Goal: Transaction & Acquisition: Obtain resource

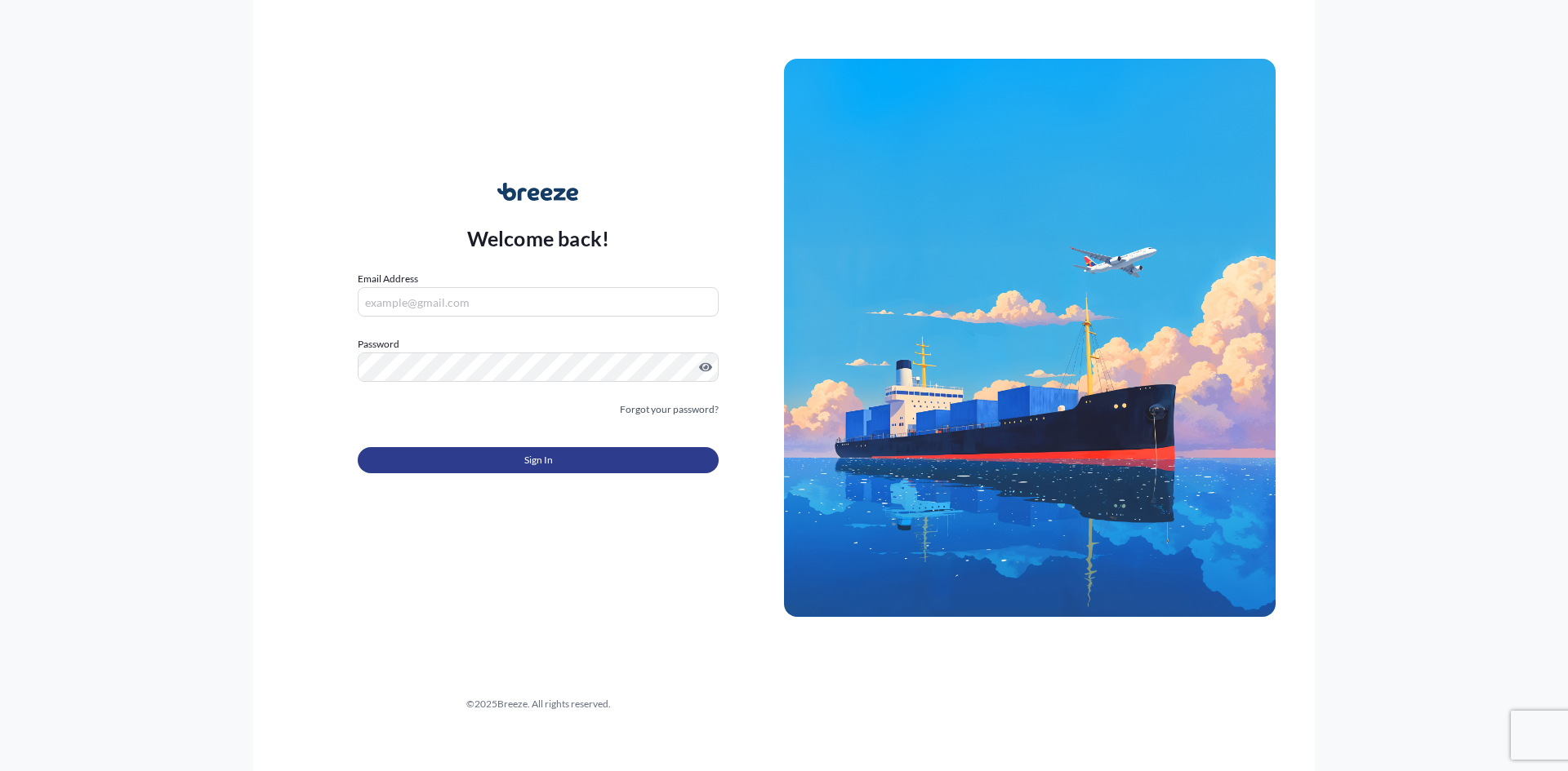
type input "[PERSON_NAME][EMAIL_ADDRESS][PERSON_NAME][DOMAIN_NAME]"
click at [467, 458] on button "Sign In" at bounding box center [538, 461] width 361 height 26
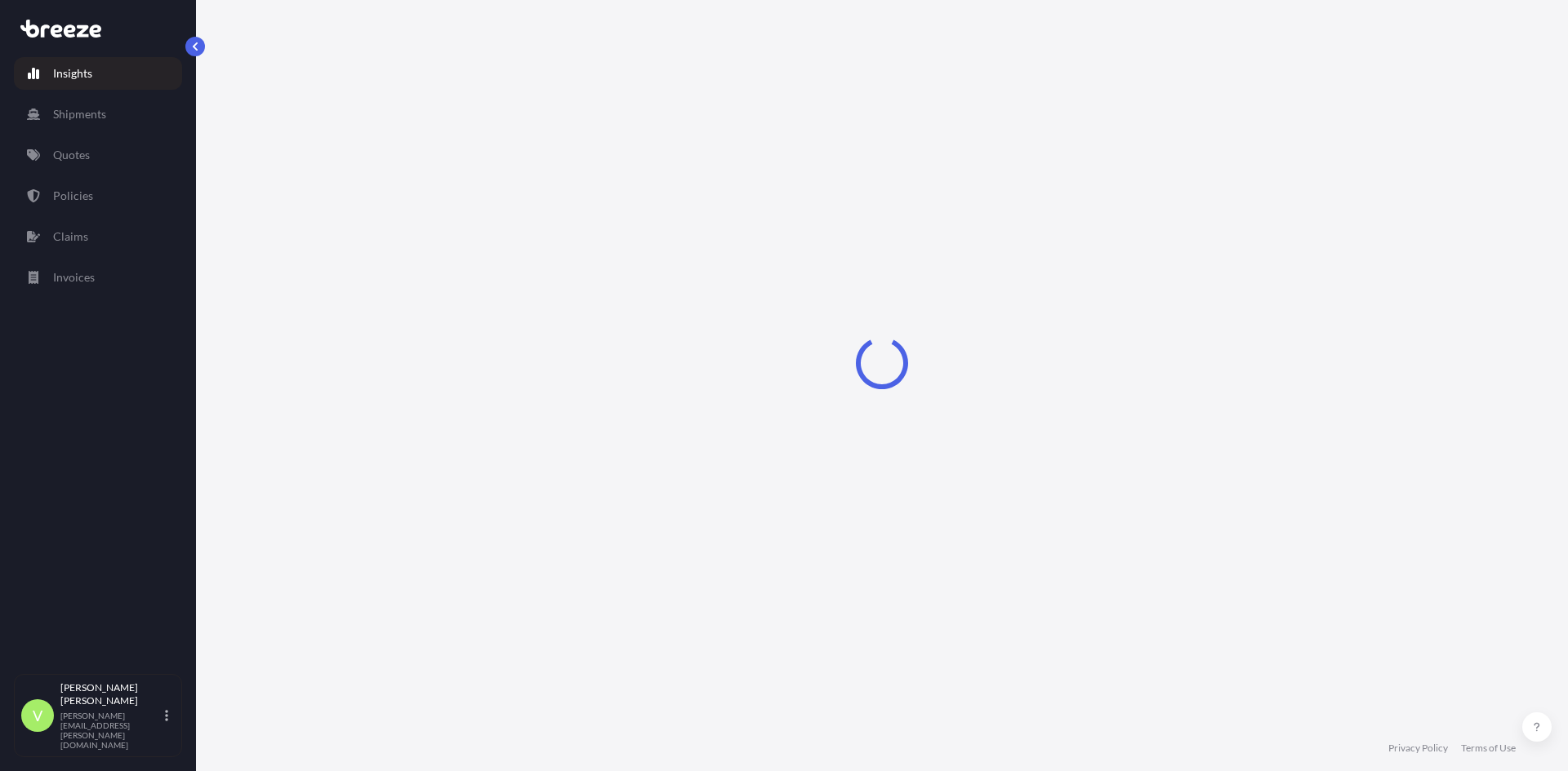
select select "2025"
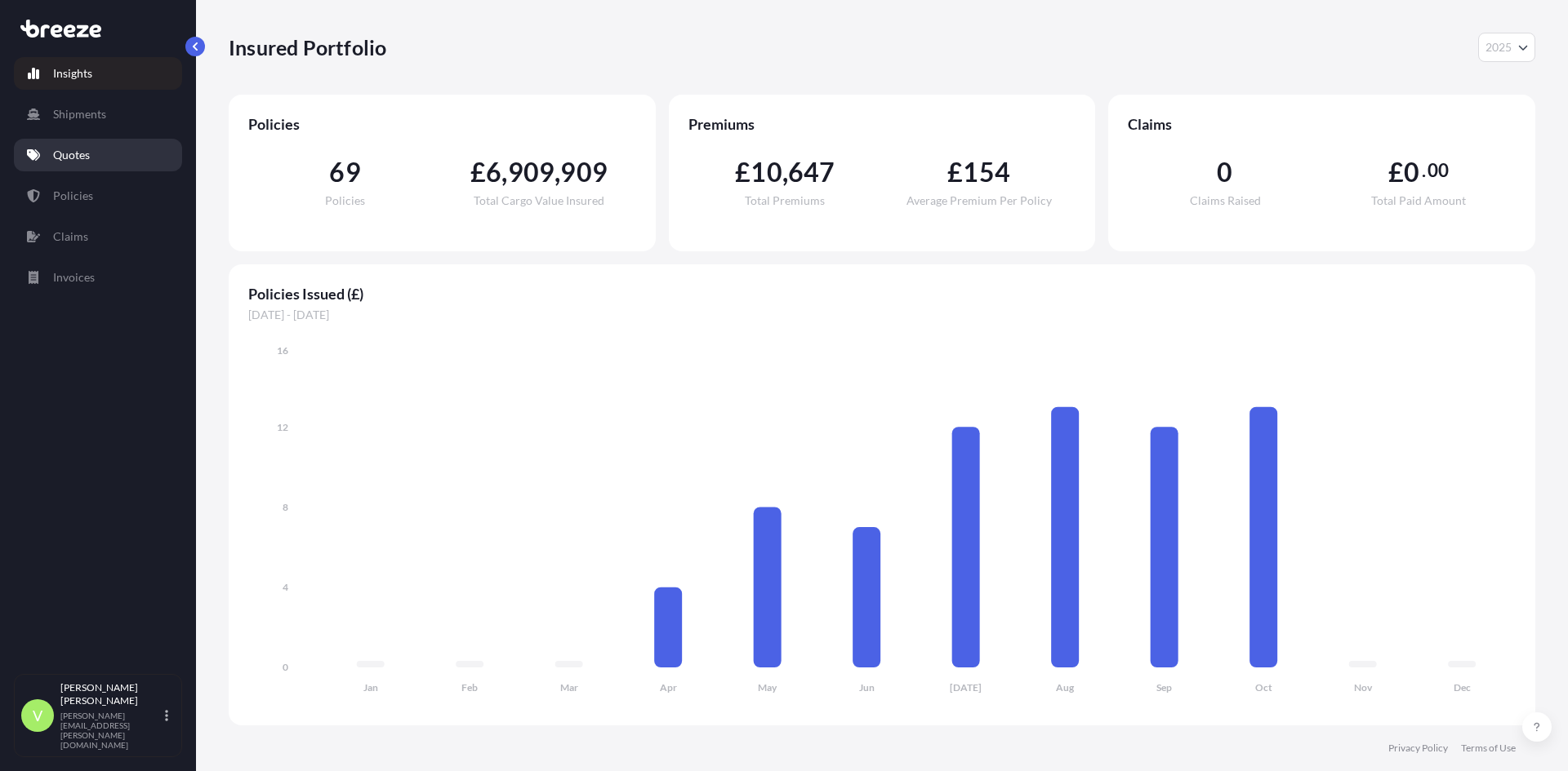
click at [69, 159] on p "Quotes" at bounding box center [71, 155] width 37 height 16
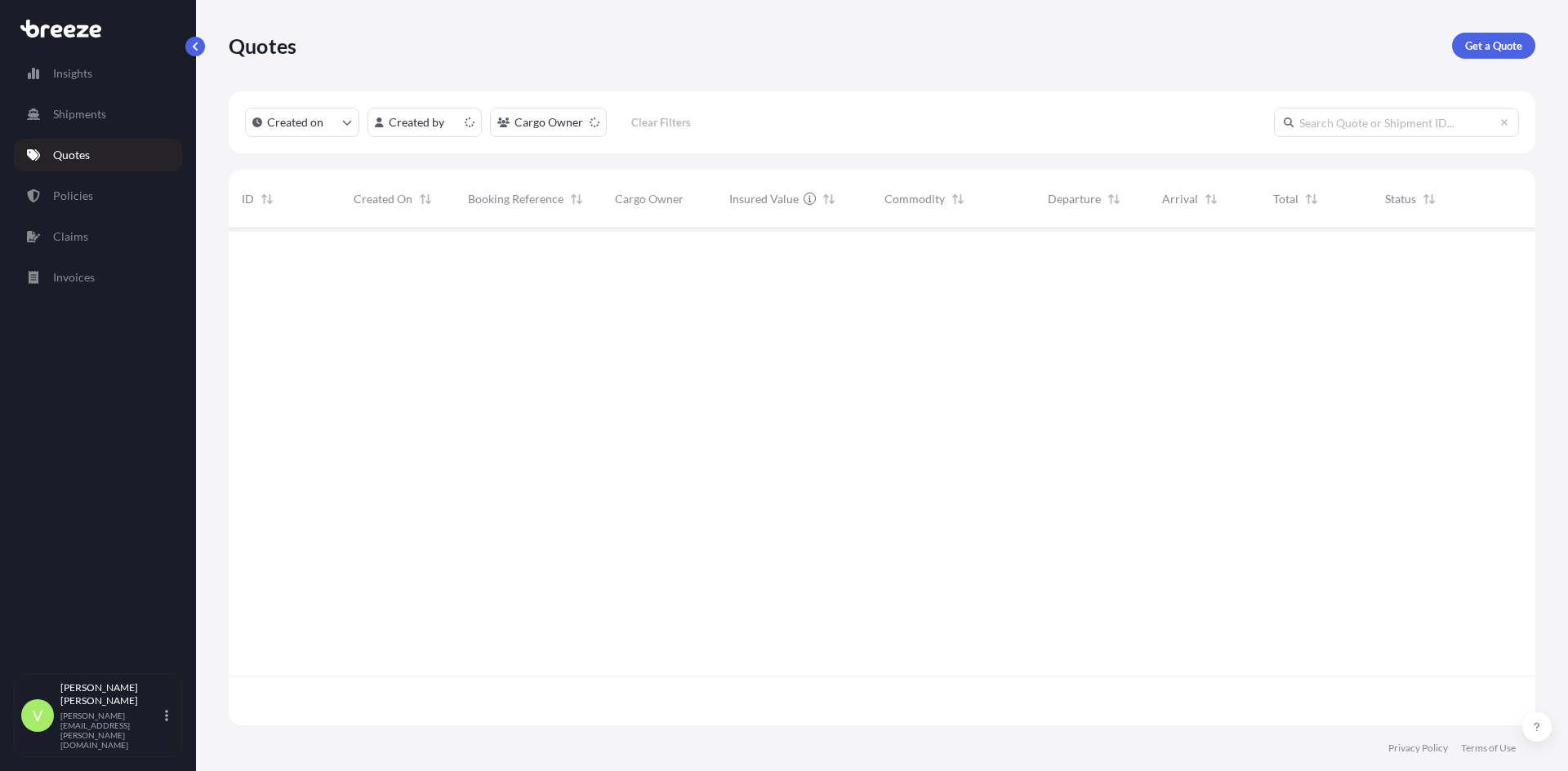
scroll to position [494, 1294]
click at [1469, 39] on p "Get a Quote" at bounding box center [1494, 46] width 57 height 16
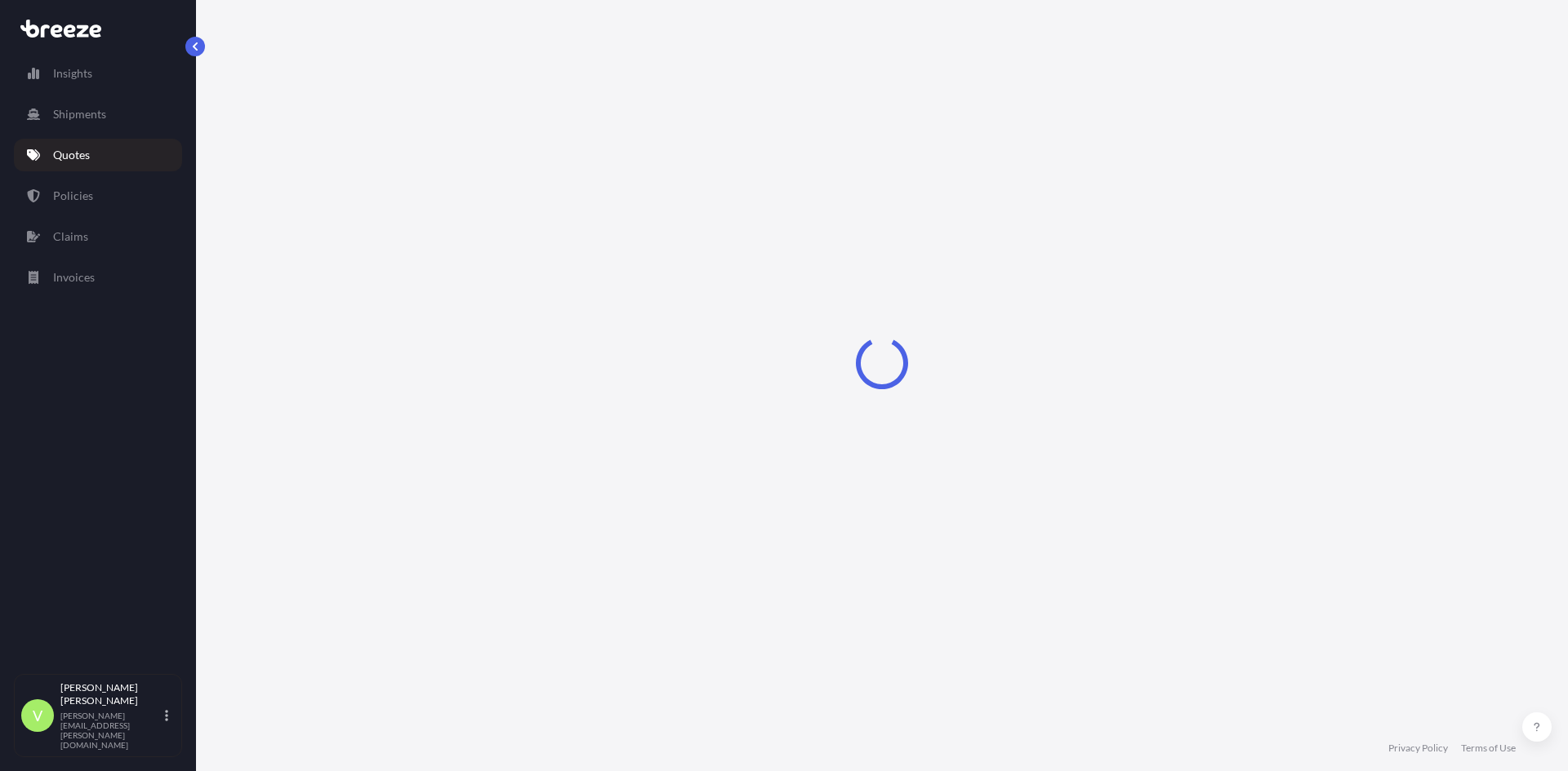
select select "Road"
select select "Sea"
select select "1"
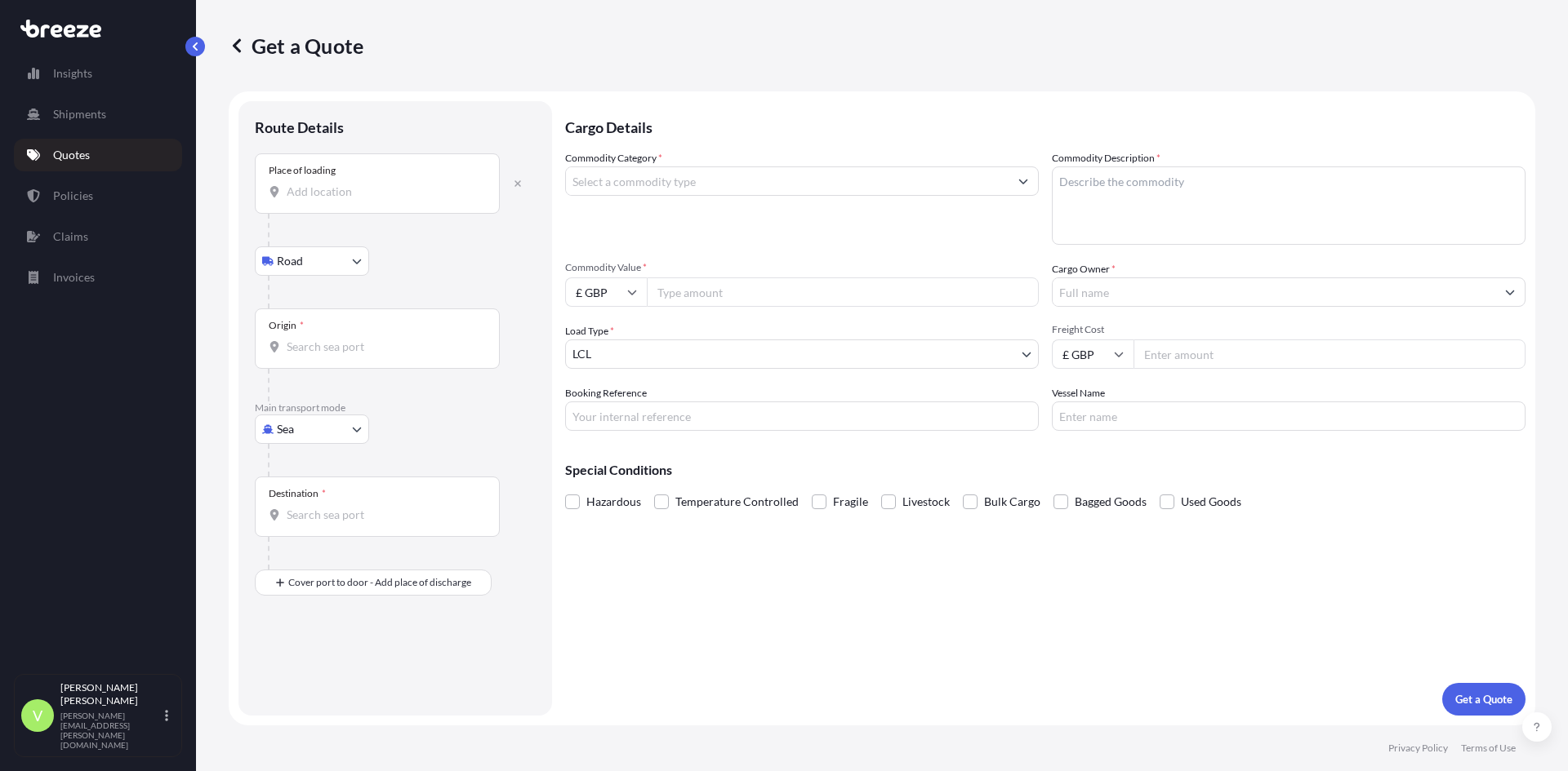
click at [313, 196] on input "Place of loading" at bounding box center [383, 192] width 193 height 16
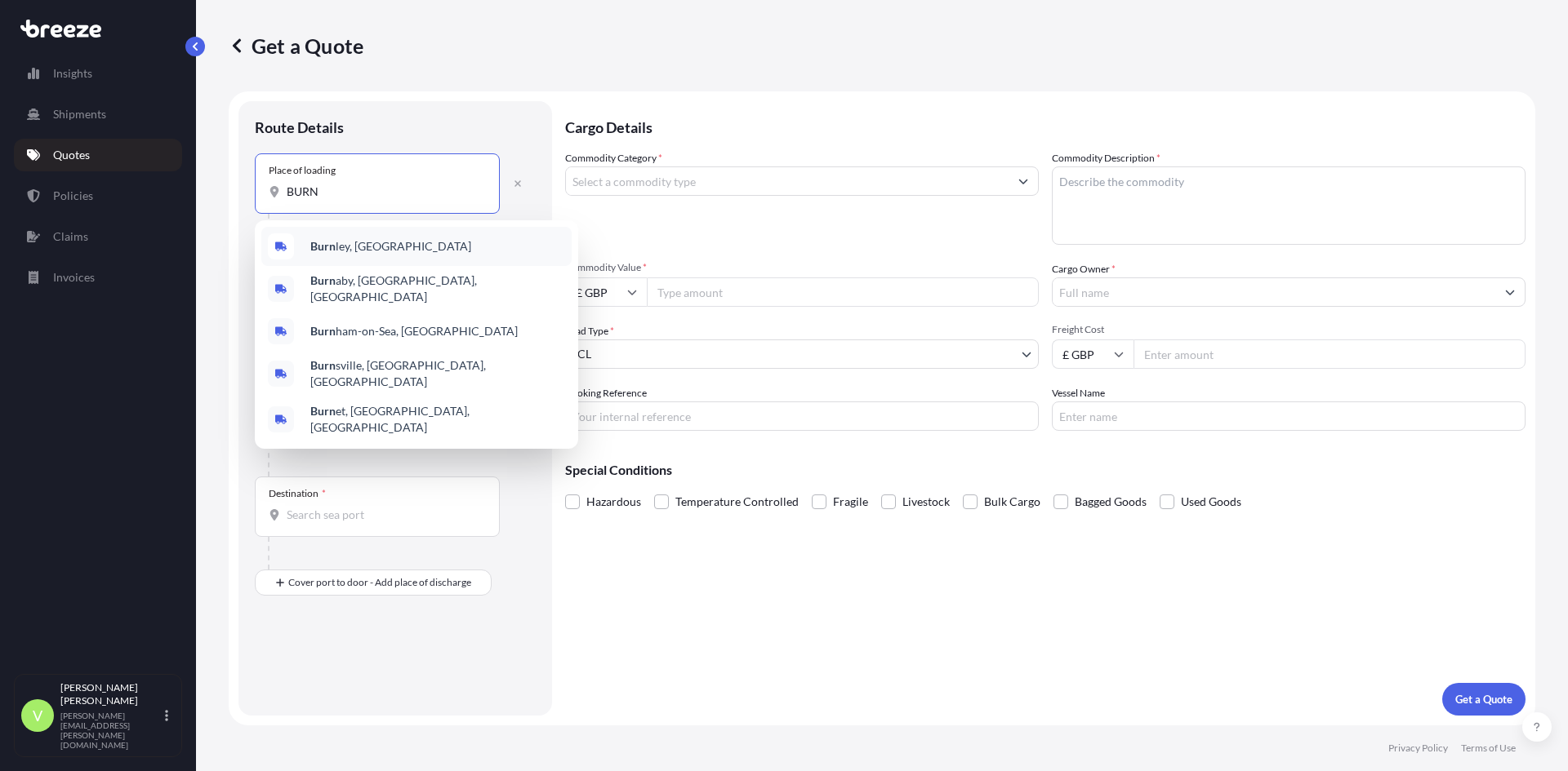
click at [326, 241] on b "Burn" at bounding box center [323, 246] width 25 height 14
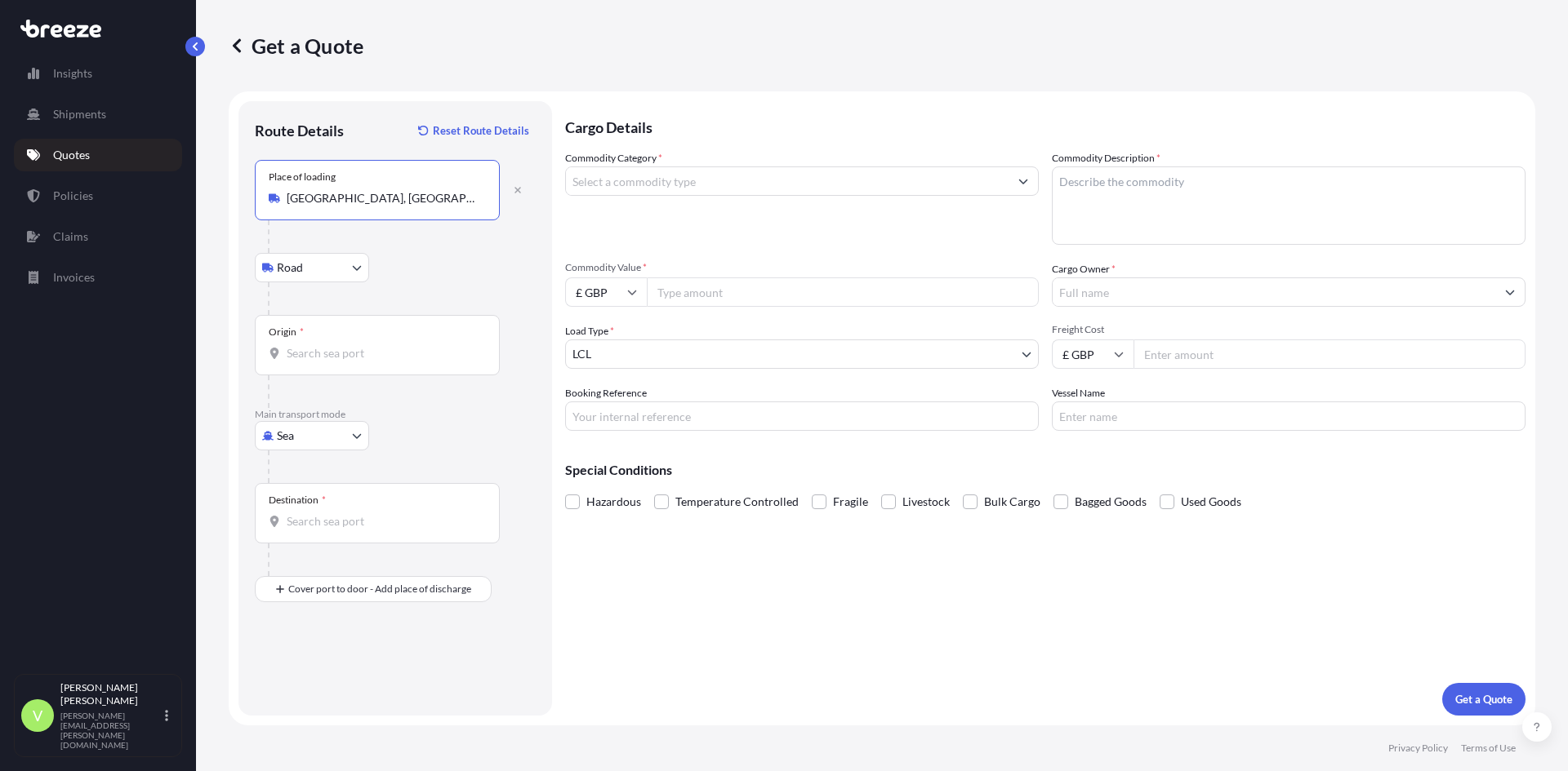
click at [325, 270] on body "0 options available. 5 options available. Insights Shipments Quotes Policies Cl…" at bounding box center [784, 386] width 1568 height 771
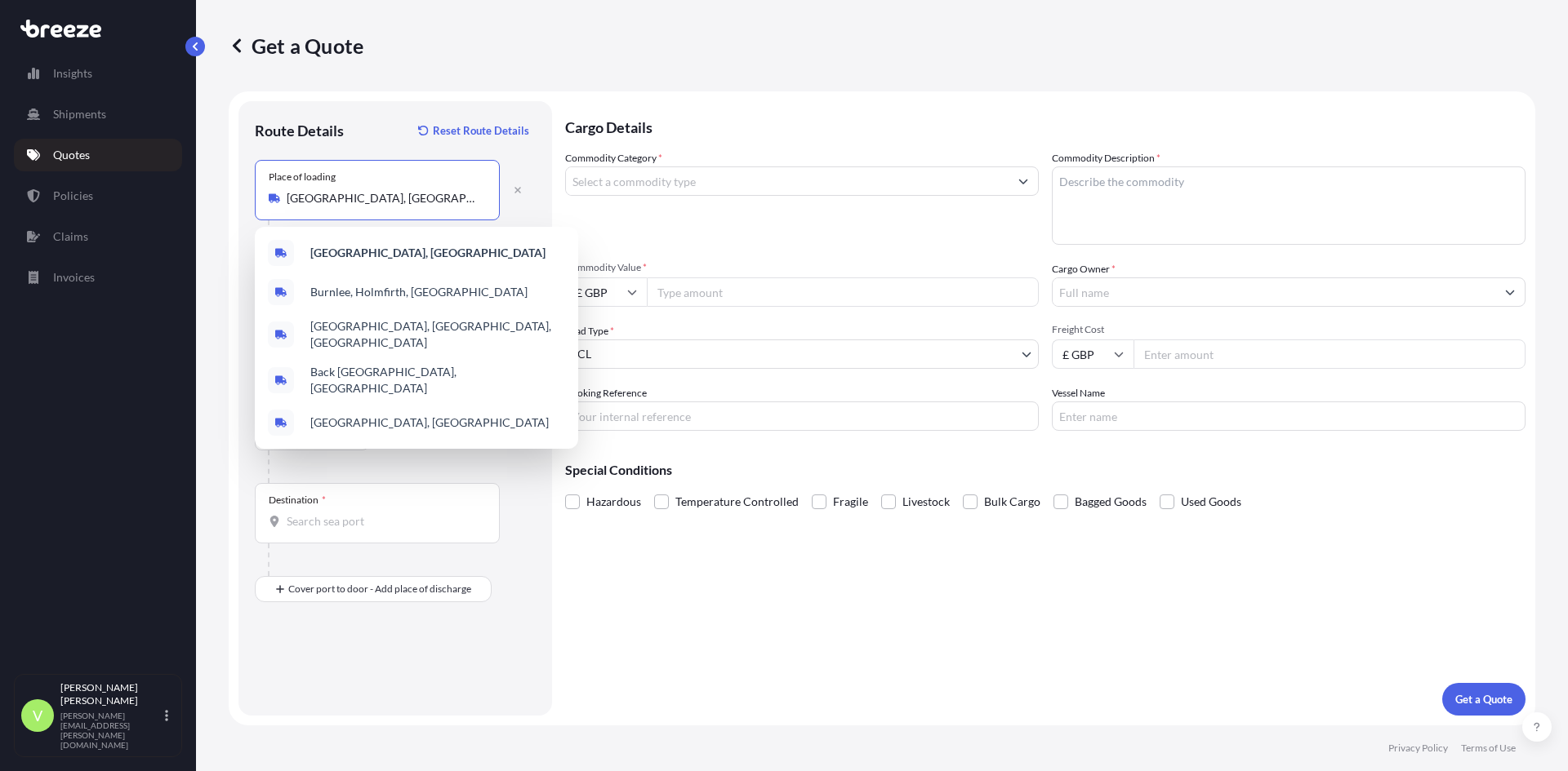
drag, startPoint x: 364, startPoint y: 198, endPoint x: 208, endPoint y: 185, distance: 156.5
click at [208, 185] on div "Get a Quote Route Details Reset Route Details Place of loading [GEOGRAPHIC_DATA…" at bounding box center [882, 363] width 1372 height 725
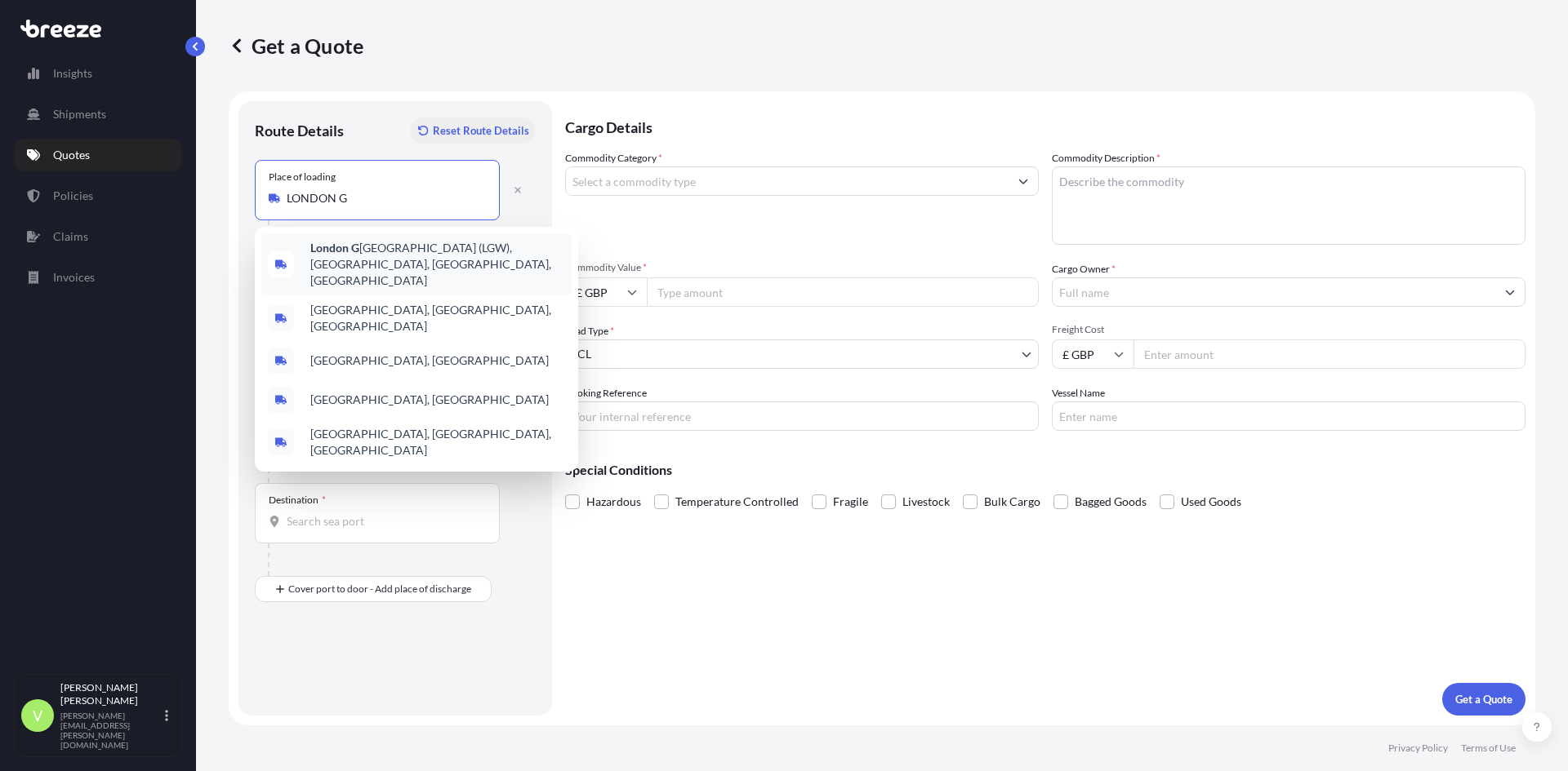
type input "[GEOGRAPHIC_DATA], [GEOGRAPHIC_DATA]"
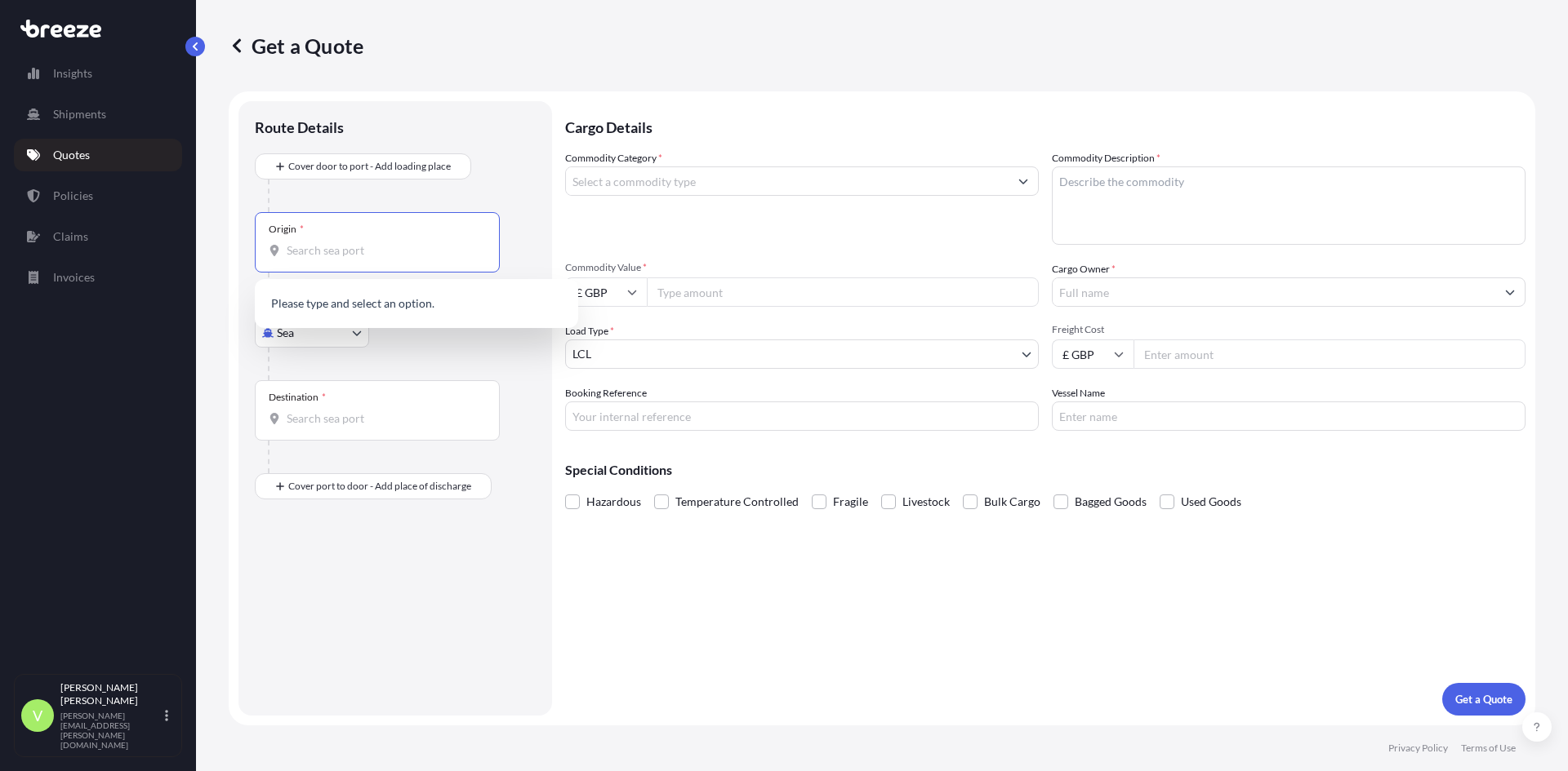
click at [376, 254] on input "Origin *" at bounding box center [383, 251] width 193 height 16
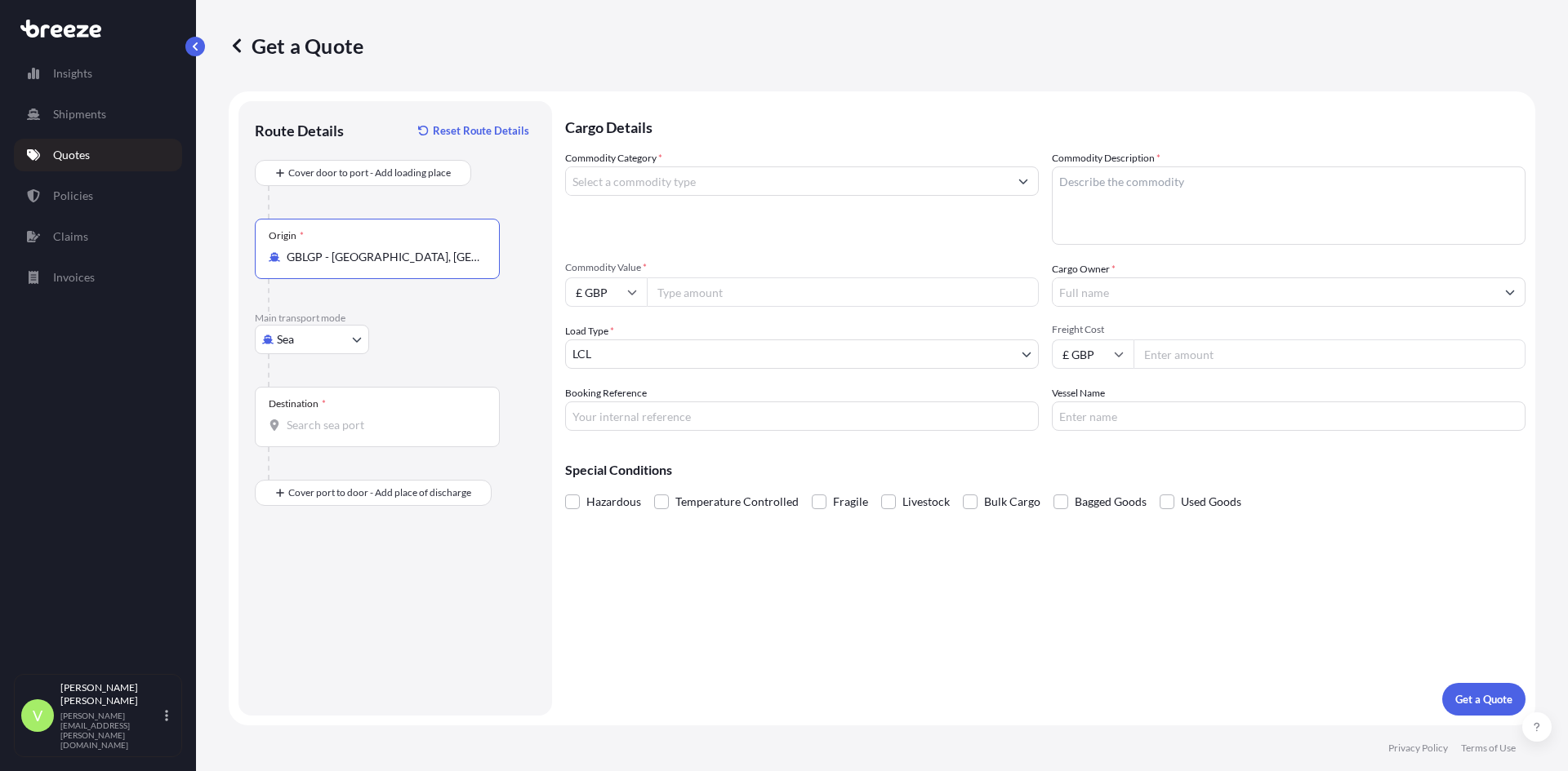
type input "GBLGP - [GEOGRAPHIC_DATA], [GEOGRAPHIC_DATA]"
click at [324, 426] on input "Destination *" at bounding box center [383, 426] width 193 height 16
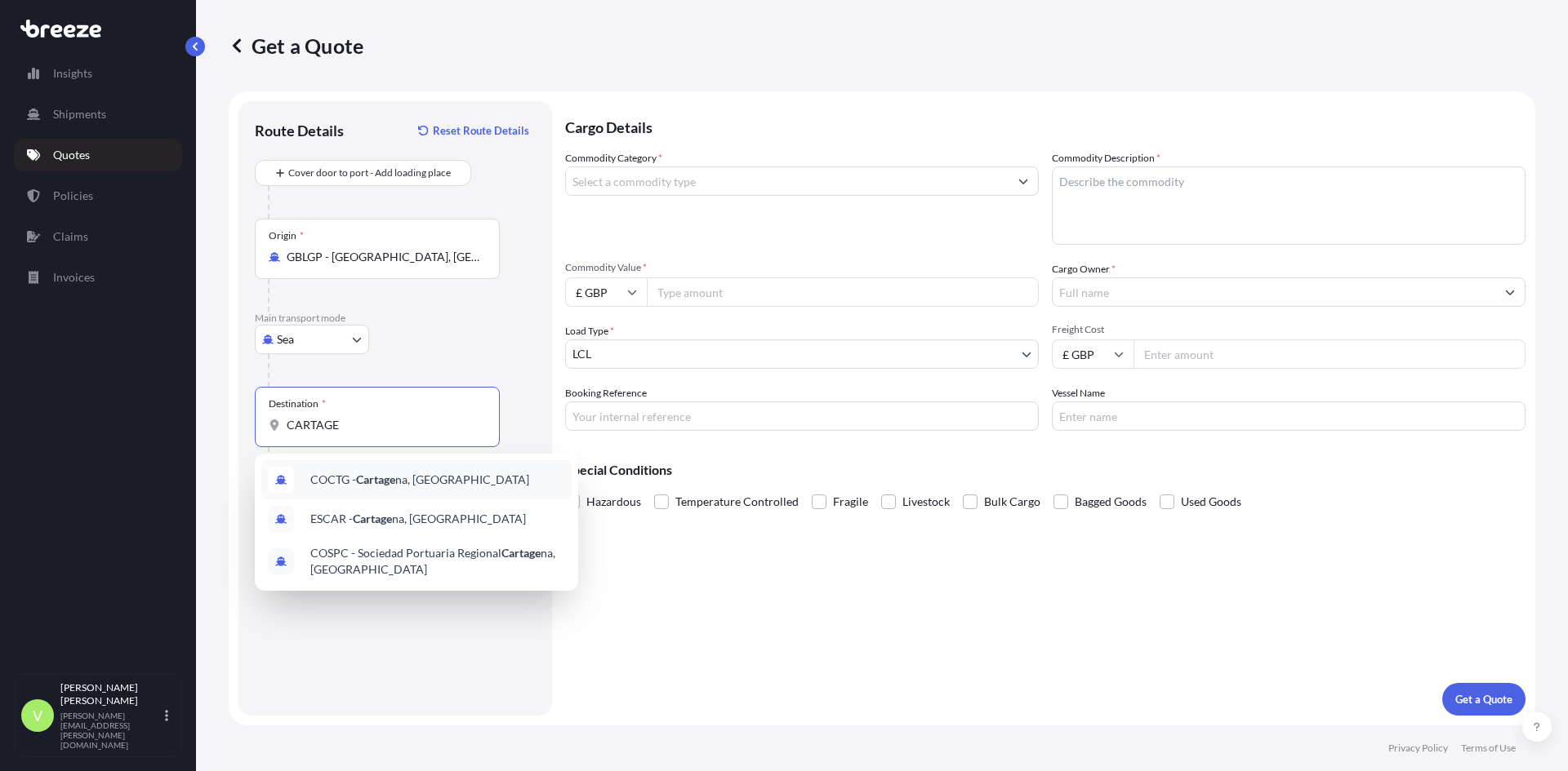
click at [337, 488] on span "COCTG - Cartage na, [GEOGRAPHIC_DATA]" at bounding box center [420, 480] width 219 height 16
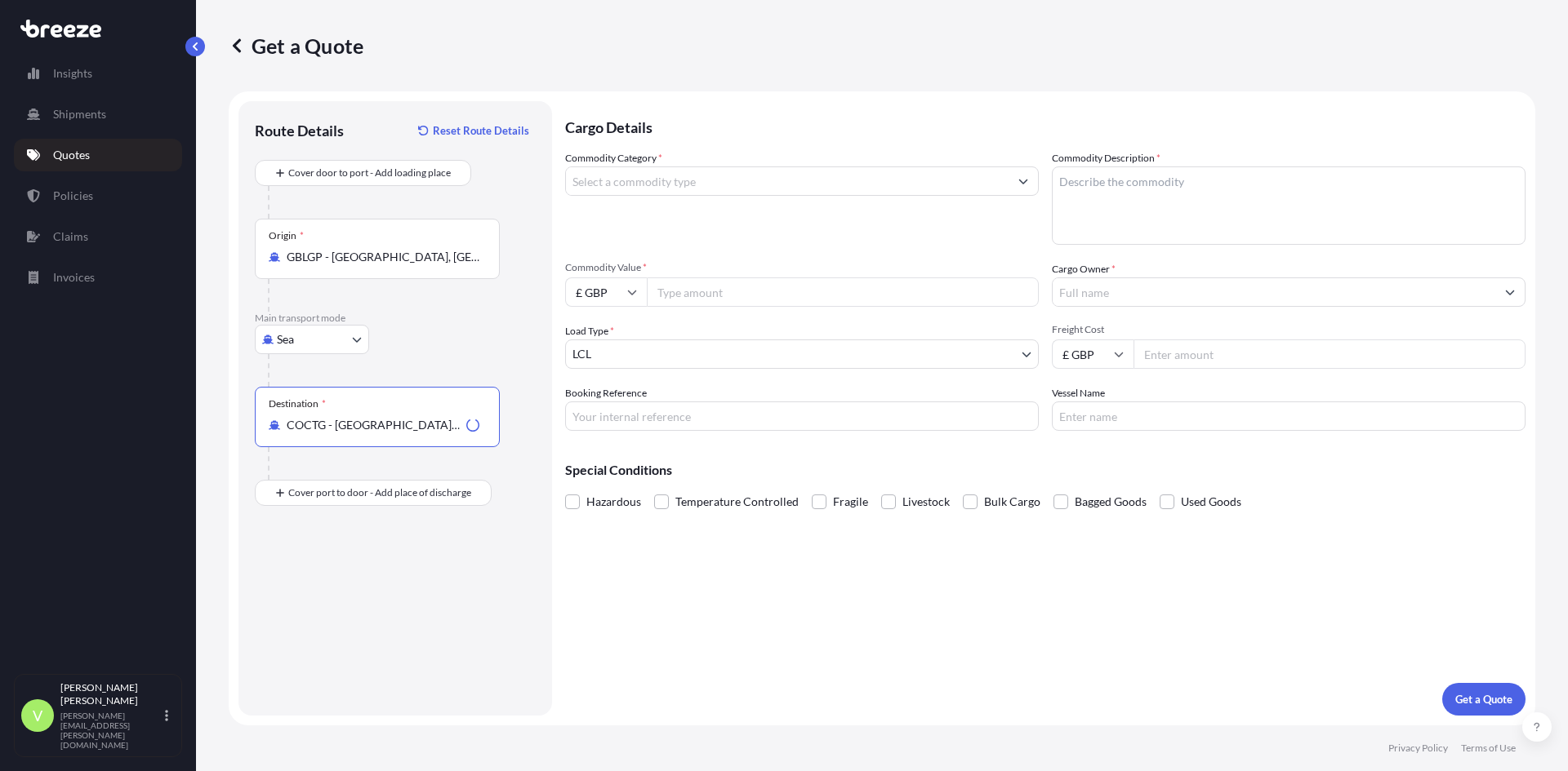
type input "COCTG - [GEOGRAPHIC_DATA], [GEOGRAPHIC_DATA]"
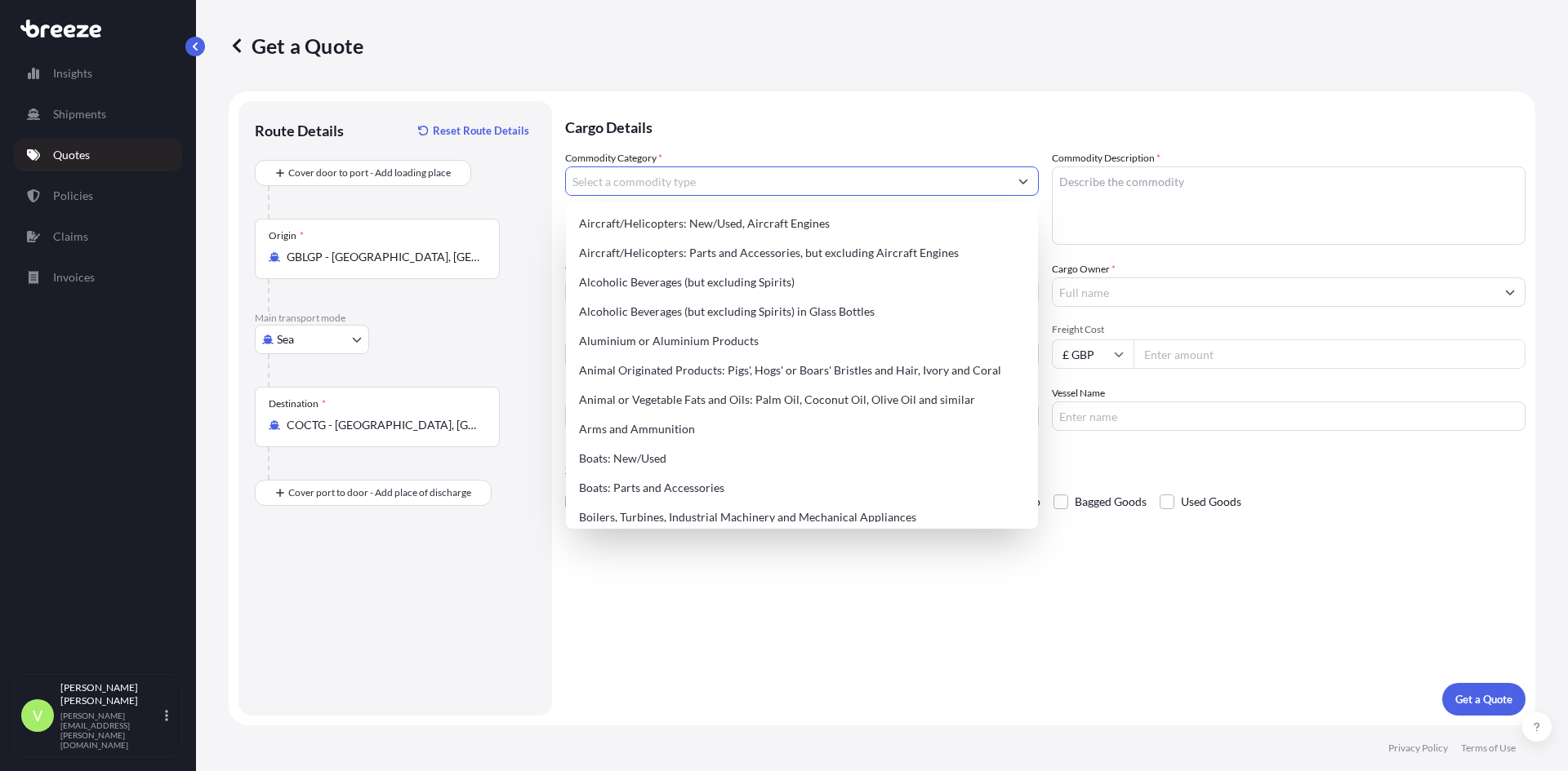
click at [679, 185] on input "Commodity Category *" at bounding box center [788, 181] width 443 height 29
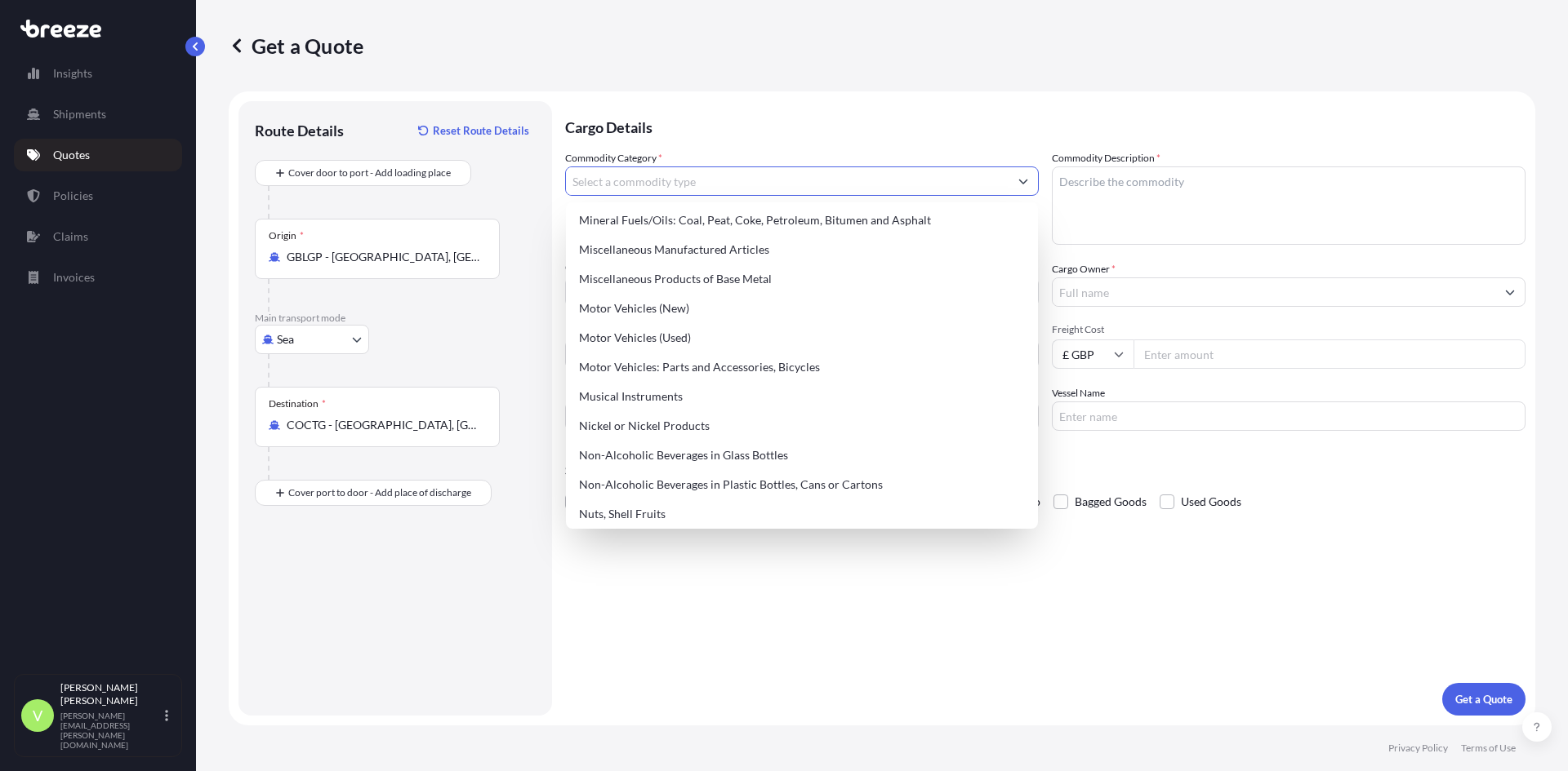
scroll to position [2449, 0]
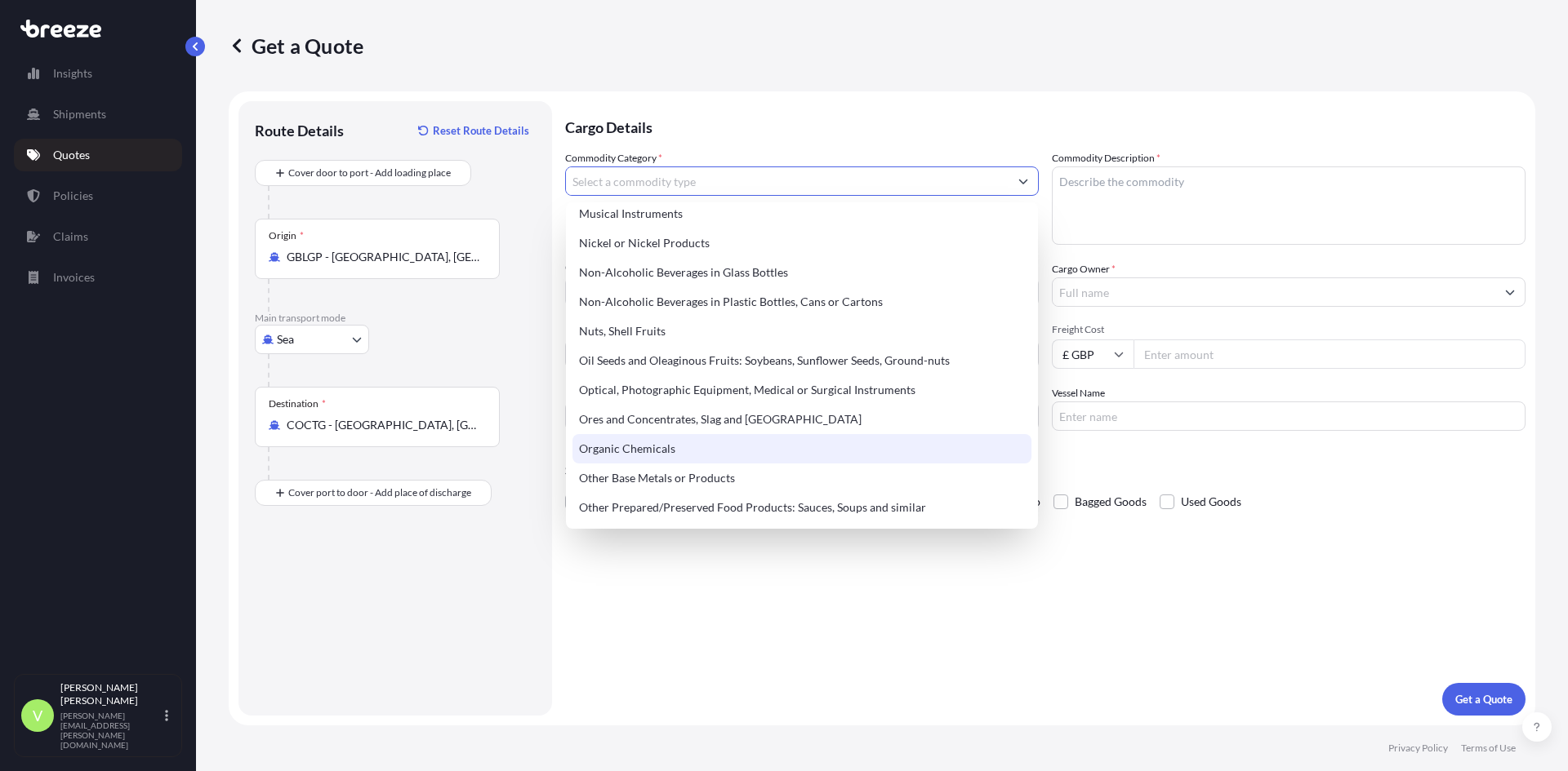
click at [656, 439] on div "Organic Chemicals" at bounding box center [802, 449] width 459 height 29
type input "Organic Chemicals"
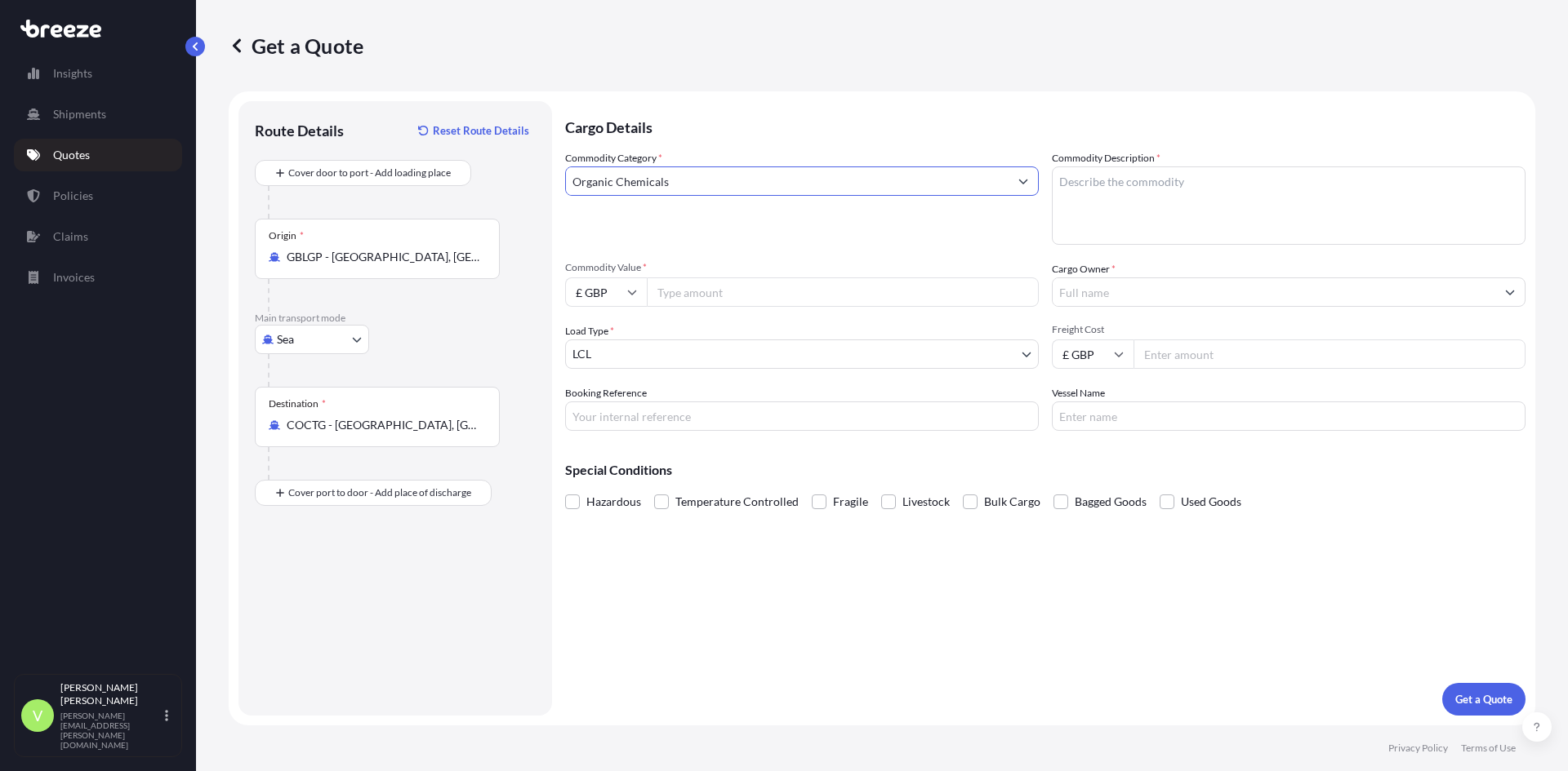
click at [688, 290] on input "Commodity Value *" at bounding box center [842, 292] width 392 height 29
type input "17640"
click at [609, 291] on input "£ GBP" at bounding box center [606, 292] width 82 height 29
click at [605, 402] on div "$ USD" at bounding box center [606, 406] width 69 height 31
type input "$ USD"
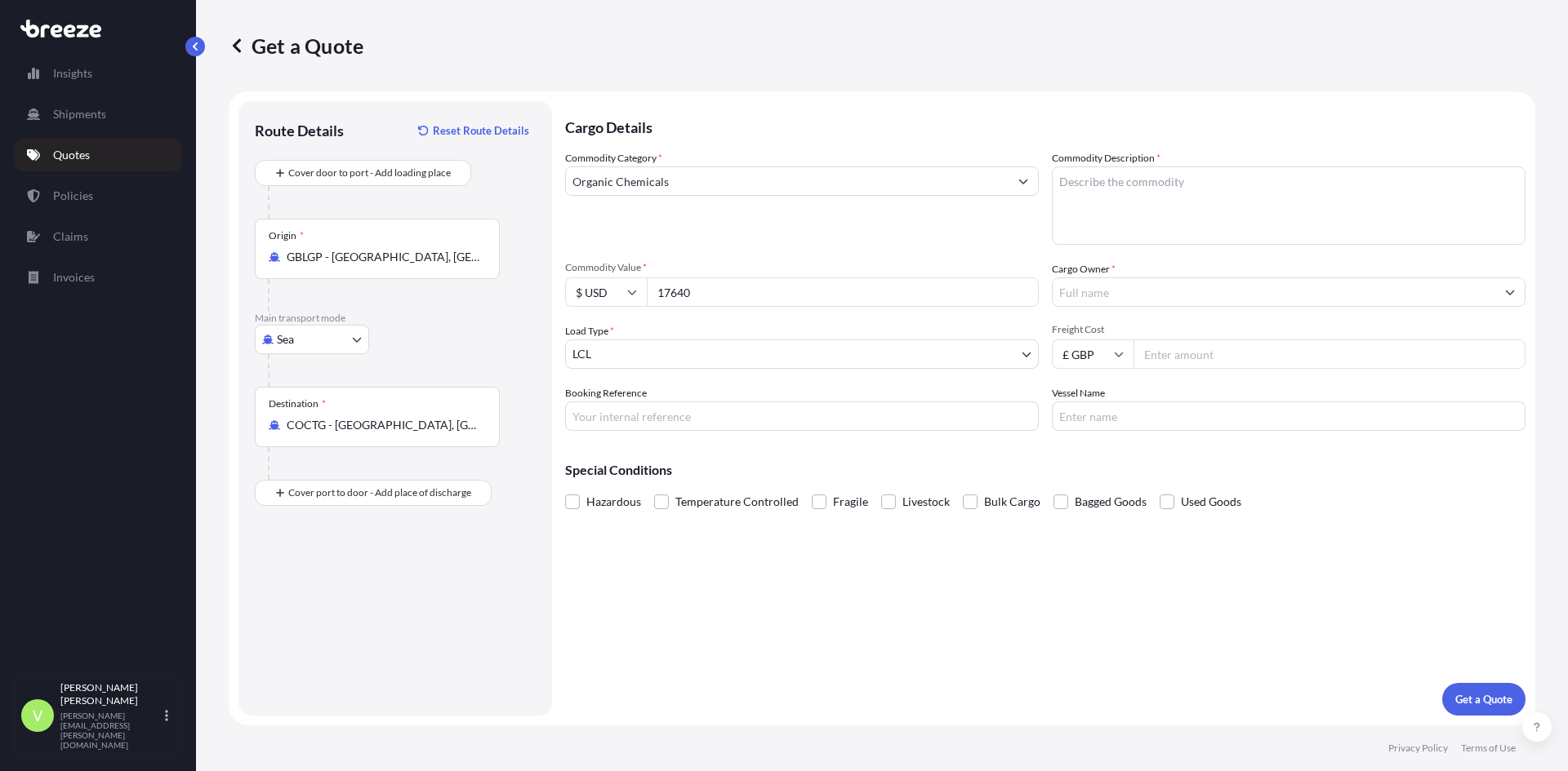
click at [1115, 218] on textarea "Commodity Description *" at bounding box center [1289, 206] width 474 height 78
type textarea "CO2 SUSTAIN"
click at [1107, 290] on input "Cargo Owner *" at bounding box center [1274, 292] width 443 height 29
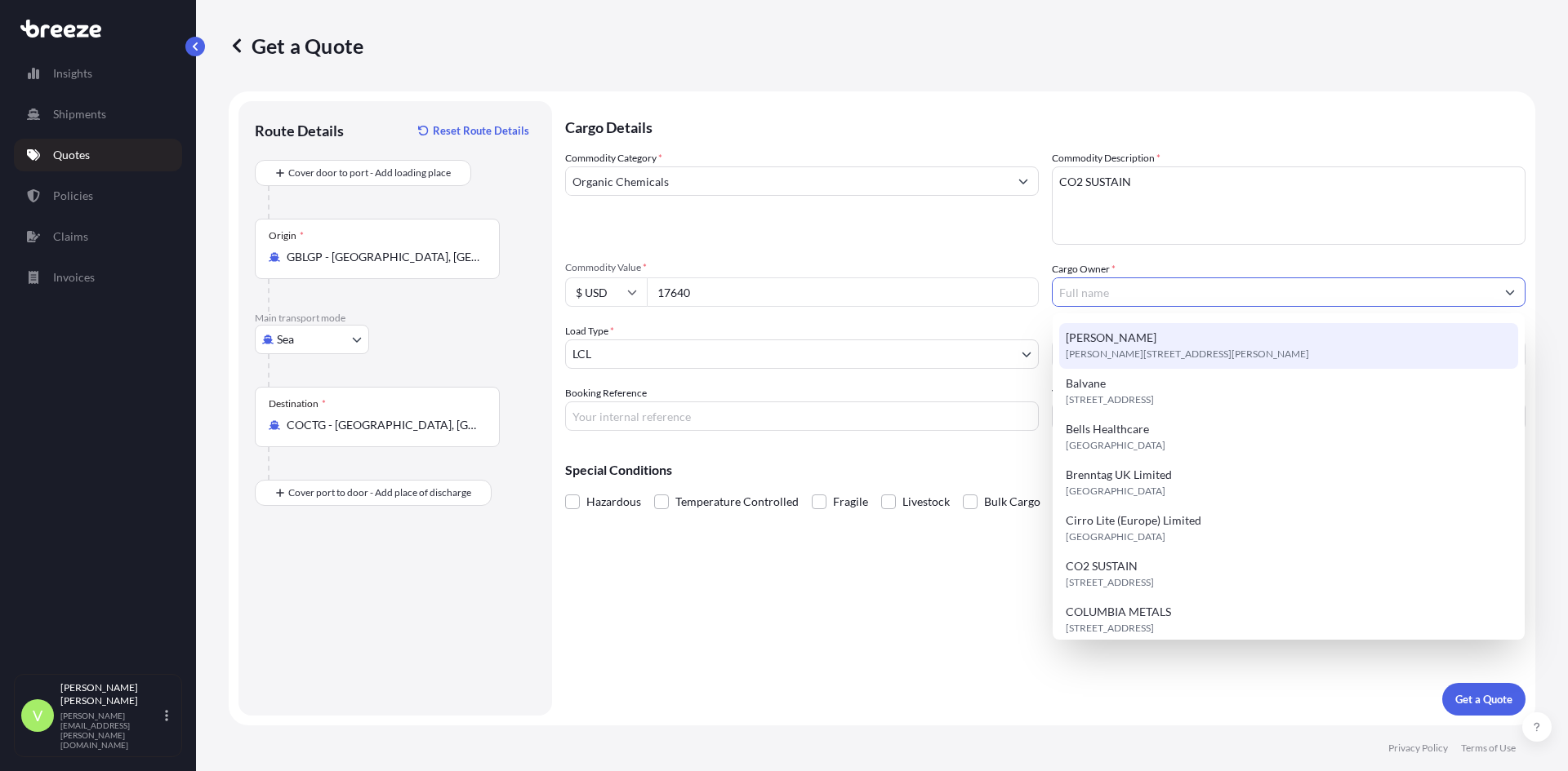
scroll to position [245, 0]
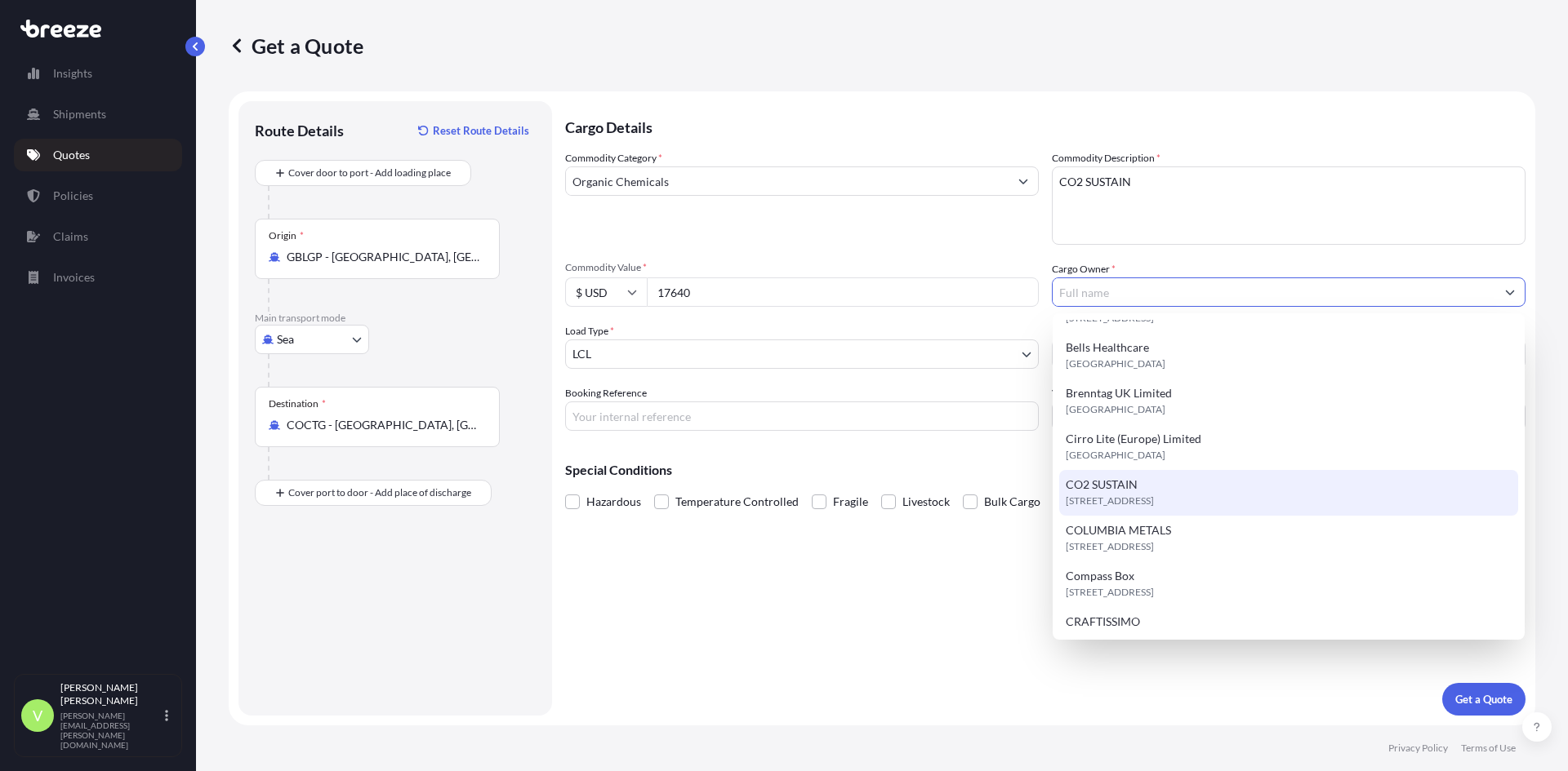
click at [1103, 491] on span "CO2 SUSTAIN" at bounding box center [1101, 485] width 72 height 16
type input "CO2 SUSTAIN"
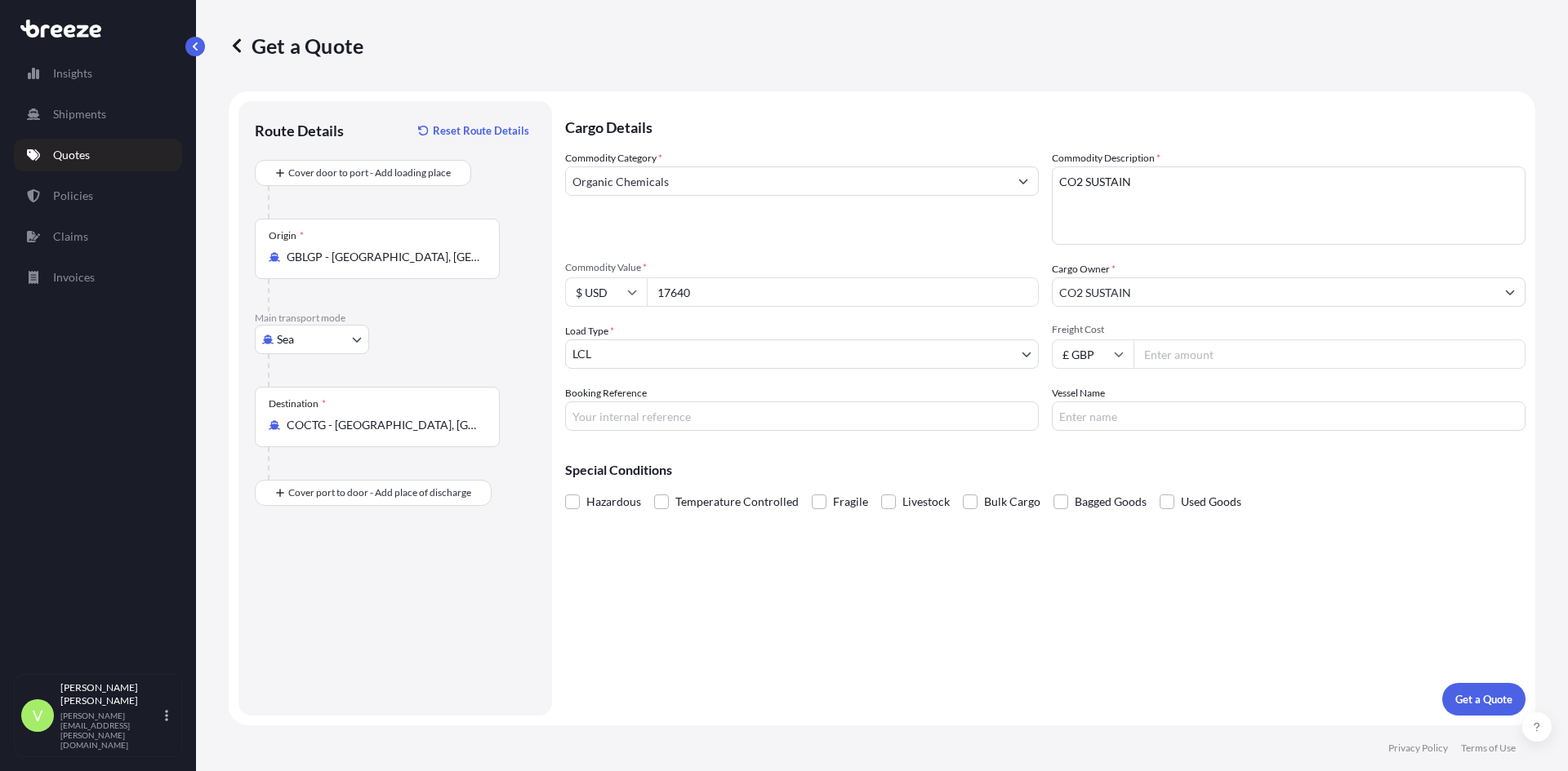
click at [1168, 350] on input "Freight Cost" at bounding box center [1329, 354] width 392 height 29
type input "190"
click at [1478, 695] on p "Get a Quote" at bounding box center [1484, 699] width 57 height 16
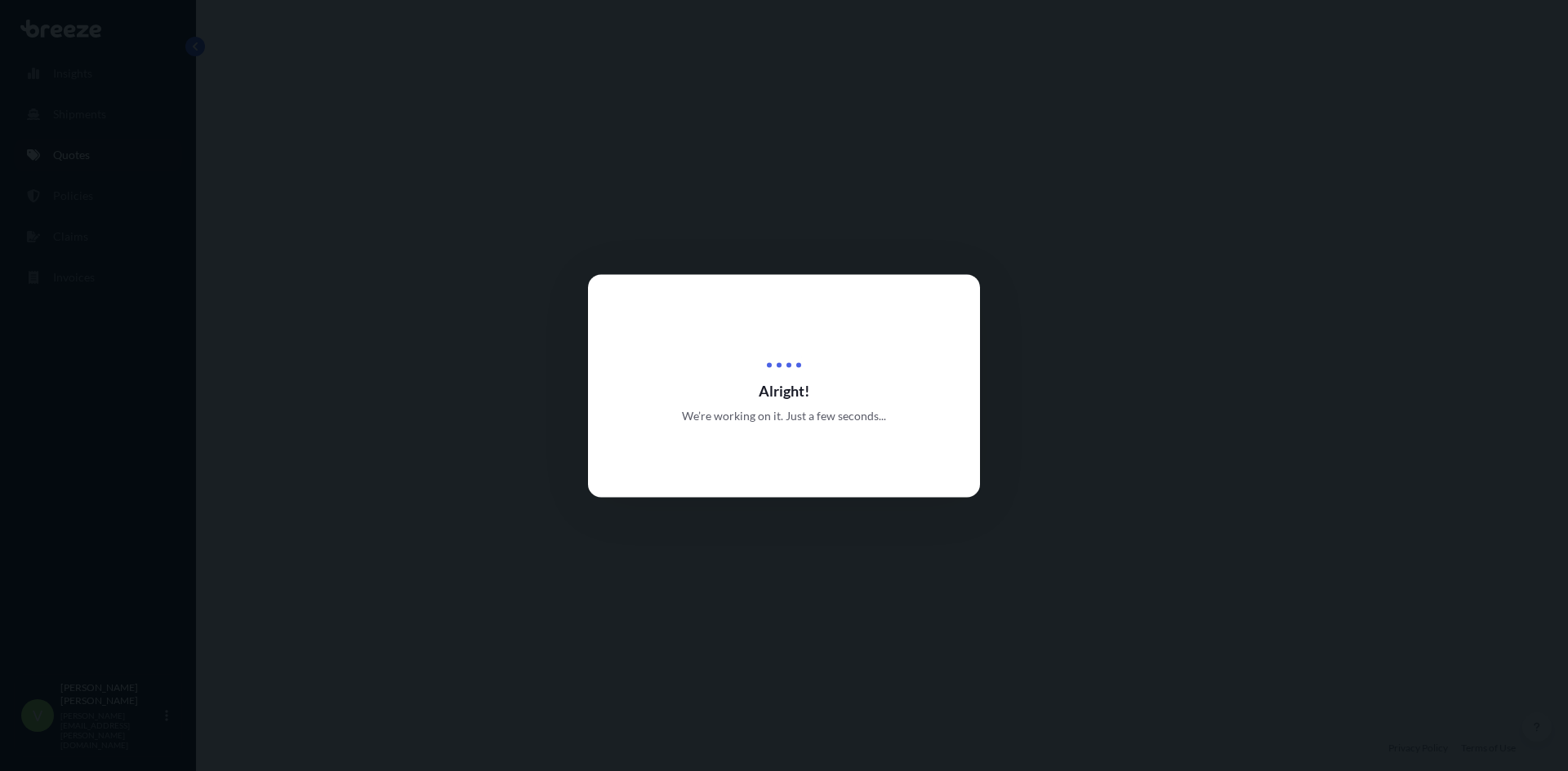
select select "Sea"
select select "1"
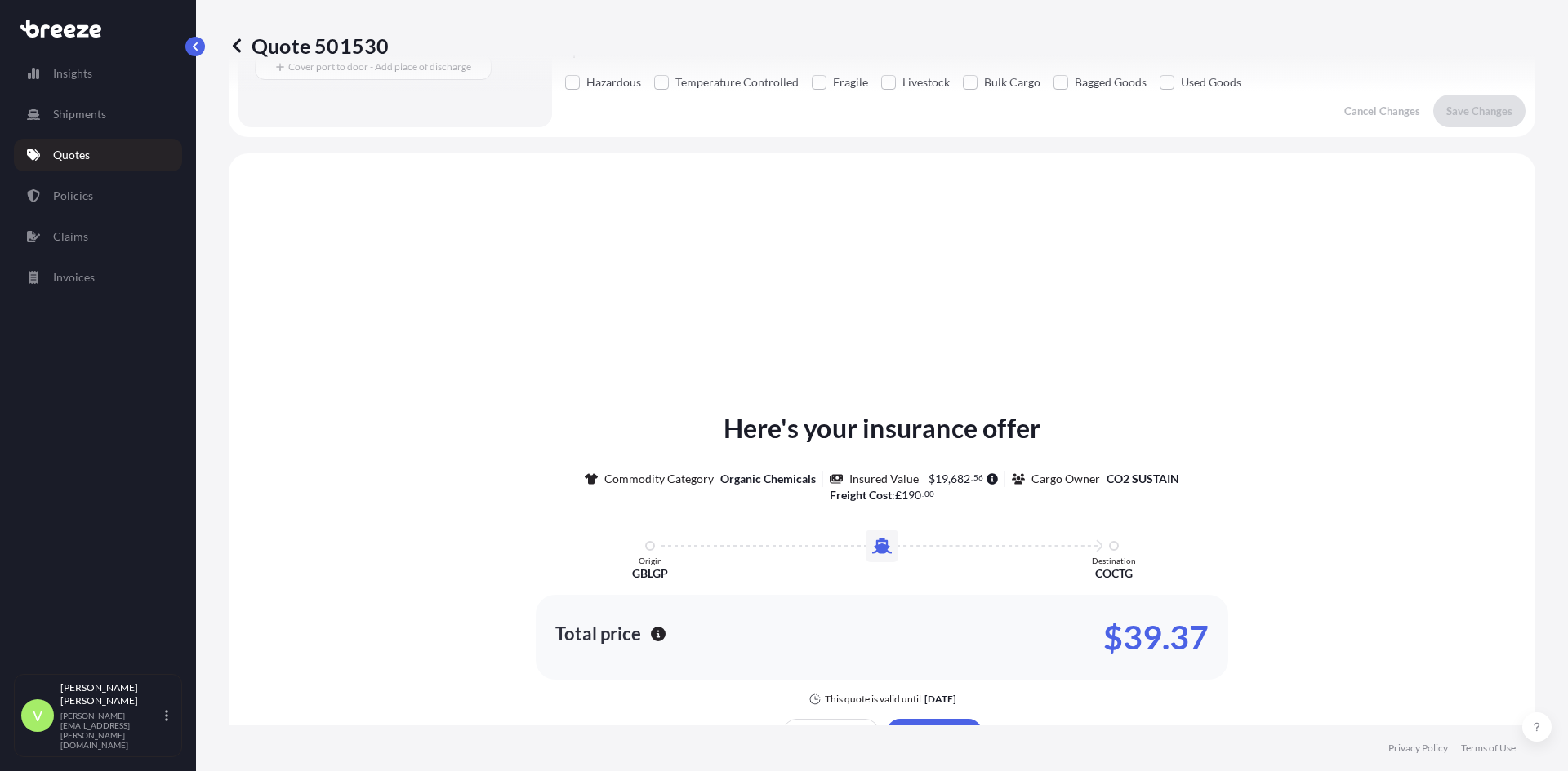
scroll to position [492, 0]
